Goal: Transaction & Acquisition: Purchase product/service

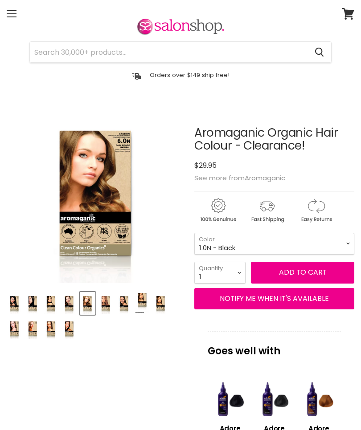
click at [107, 307] on img "Product thumbnails" at bounding box center [106, 303] width 14 height 21
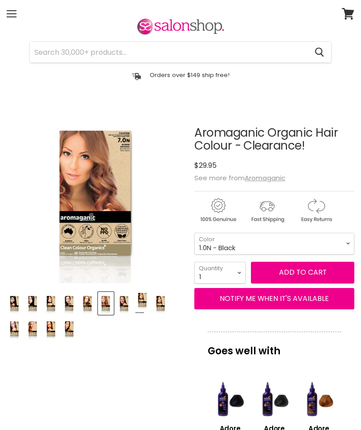
click at [122, 300] on img "Product thumbnails" at bounding box center [124, 303] width 14 height 21
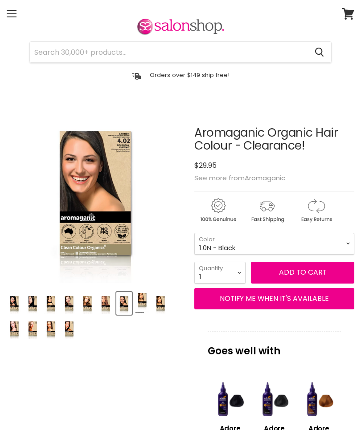
click at [135, 303] on img "Product thumbnails" at bounding box center [142, 303] width 14 height 21
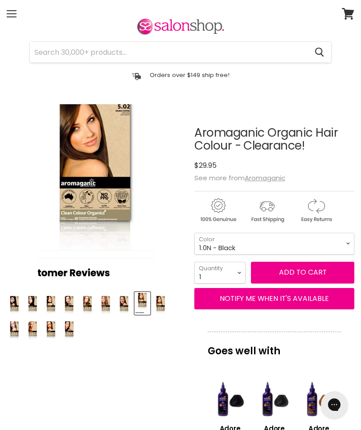
click at [147, 298] on img "Product thumbnails" at bounding box center [142, 303] width 14 height 21
click at [162, 308] on img "Product thumbnails" at bounding box center [161, 303] width 14 height 21
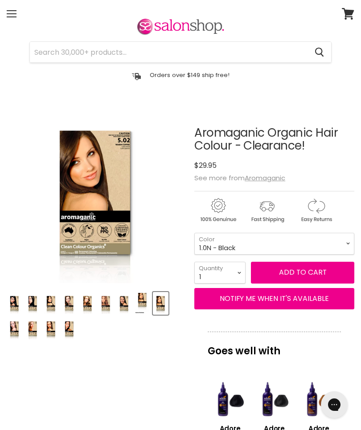
click at [163, 304] on img "Product thumbnails" at bounding box center [161, 303] width 14 height 21
click at [62, 336] on img "Product thumbnails" at bounding box center [69, 328] width 14 height 21
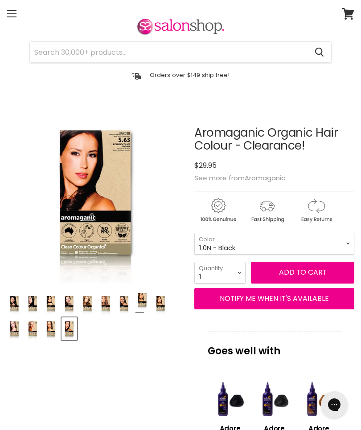
click at [44, 338] on img "Product thumbnails" at bounding box center [51, 328] width 14 height 21
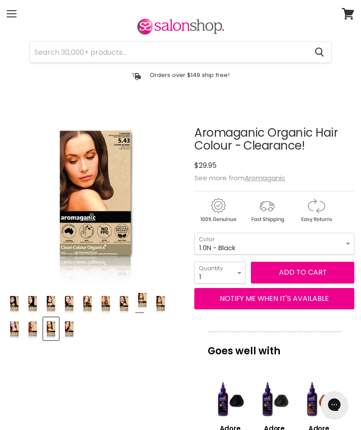
click at [26, 336] on img "Product thumbnails" at bounding box center [33, 328] width 14 height 21
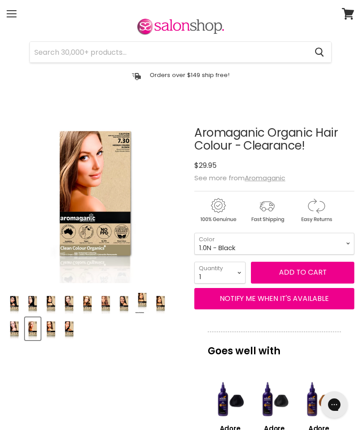
click at [21, 318] on img "Product thumbnails" at bounding box center [15, 328] width 14 height 21
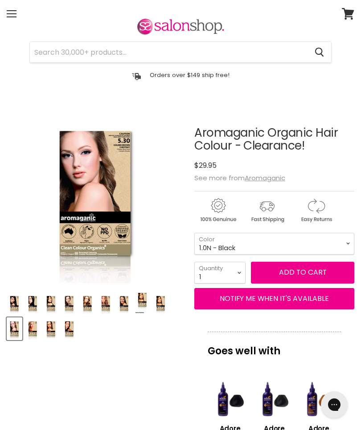
click at [54, 300] on img "Product thumbnails" at bounding box center [51, 303] width 14 height 21
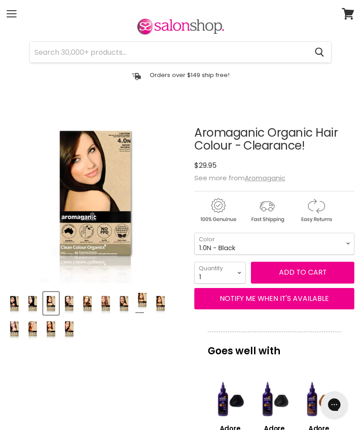
click at [74, 305] on img "Product thumbnails" at bounding box center [69, 303] width 14 height 21
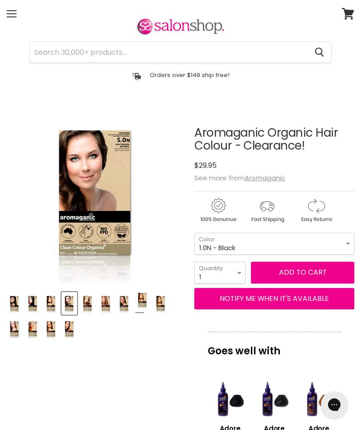
click at [93, 308] on img "Product thumbnails" at bounding box center [88, 303] width 14 height 21
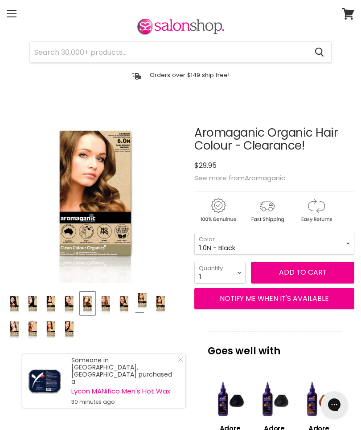
click at [33, 307] on img "Product thumbnails" at bounding box center [33, 303] width 14 height 21
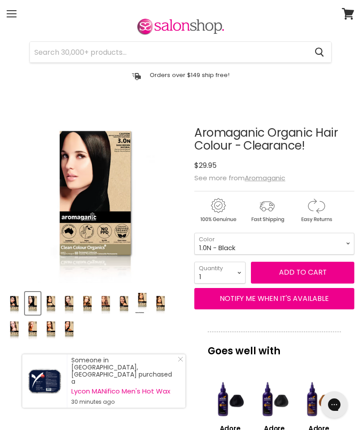
click at [0, 303] on html "Skip to content HAIR & BEAUTY TRADE SUPPLY | GET TRADE ACCESS HAIR & BEAUTY TRA…" at bounding box center [180, 193] width 361 height 430
click at [8, 302] on img "Product thumbnails" at bounding box center [15, 303] width 14 height 21
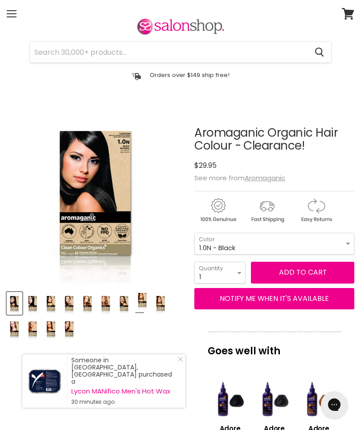
click at [107, 298] on img "Product thumbnails" at bounding box center [106, 303] width 14 height 21
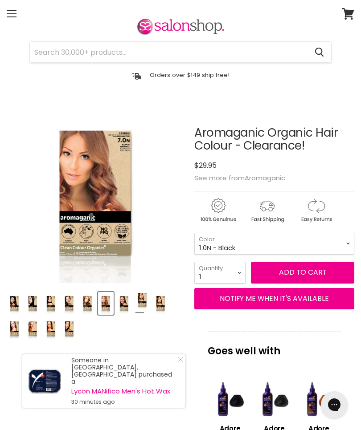
click at [126, 301] on img "Product thumbnails" at bounding box center [124, 303] width 14 height 21
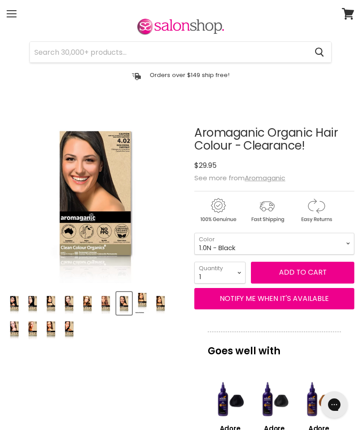
click at [142, 304] on img "Product thumbnails" at bounding box center [142, 303] width 14 height 21
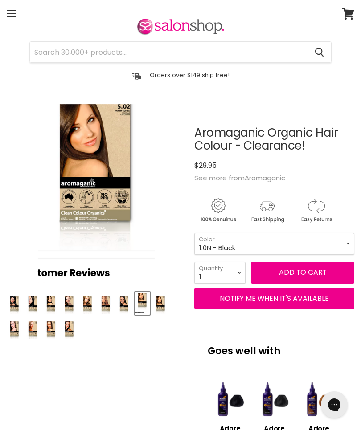
click at [159, 303] on img "Product thumbnails" at bounding box center [161, 303] width 14 height 21
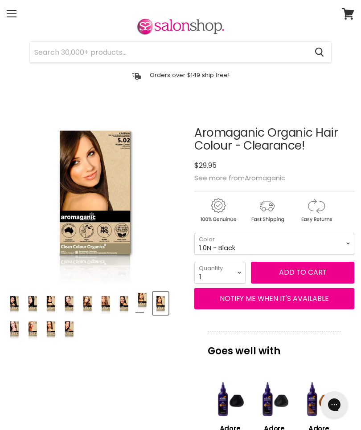
click at [21, 318] on img "Product thumbnails" at bounding box center [15, 328] width 14 height 21
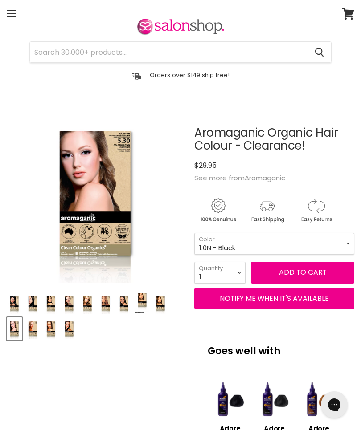
click at [26, 327] on img "Product thumbnails" at bounding box center [33, 328] width 14 height 21
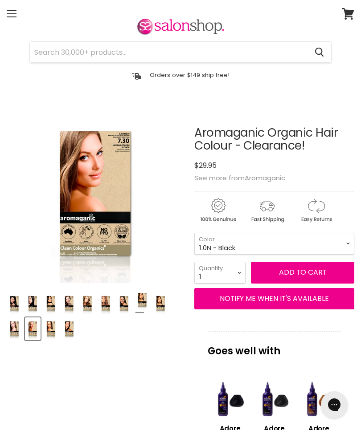
click at [26, 328] on img "Product thumbnails" at bounding box center [33, 328] width 14 height 21
click at [44, 336] on img "Product thumbnails" at bounding box center [51, 328] width 14 height 21
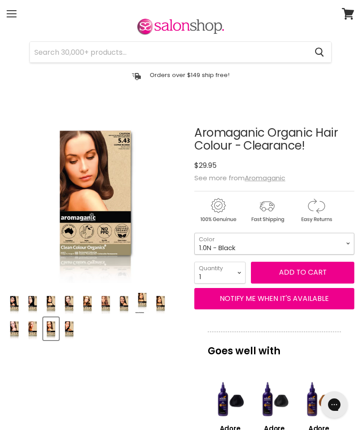
click at [332, 244] on select "1.0N - Black 3.0N - Dark Brown 4.0N - Brown 5.0N - Light Brown 6.0N - Dark Blon…" at bounding box center [274, 244] width 160 height 22
